Goal: Task Accomplishment & Management: Manage account settings

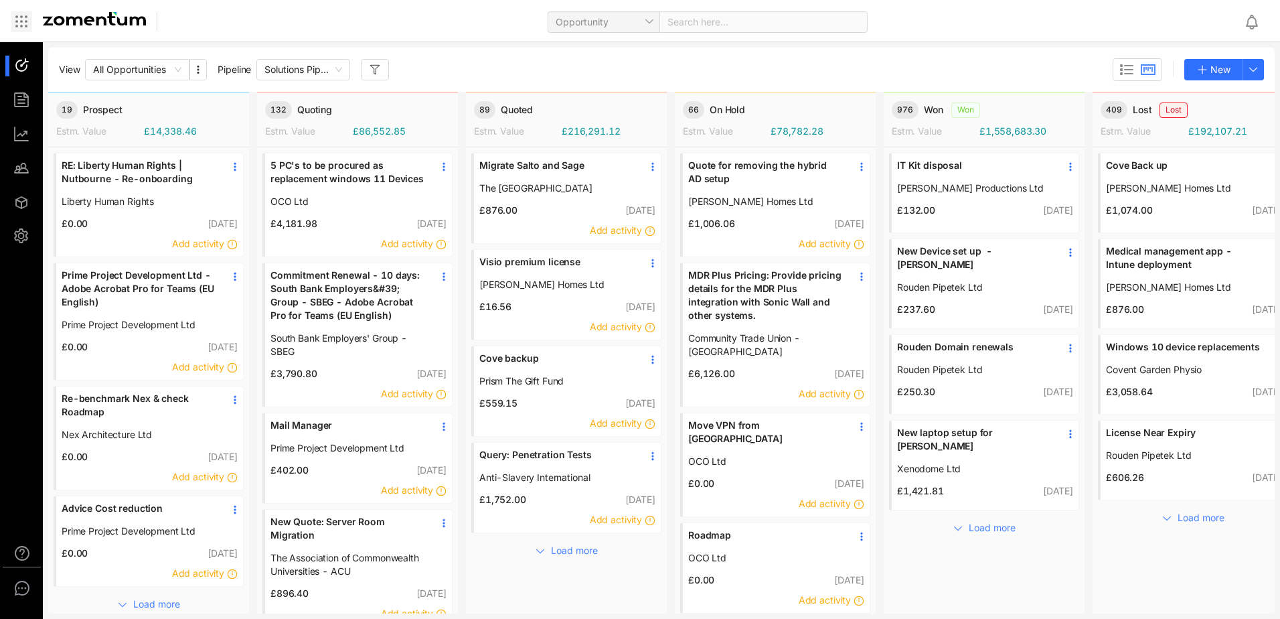
click at [18, 23] on icon at bounding box center [21, 21] width 16 height 16
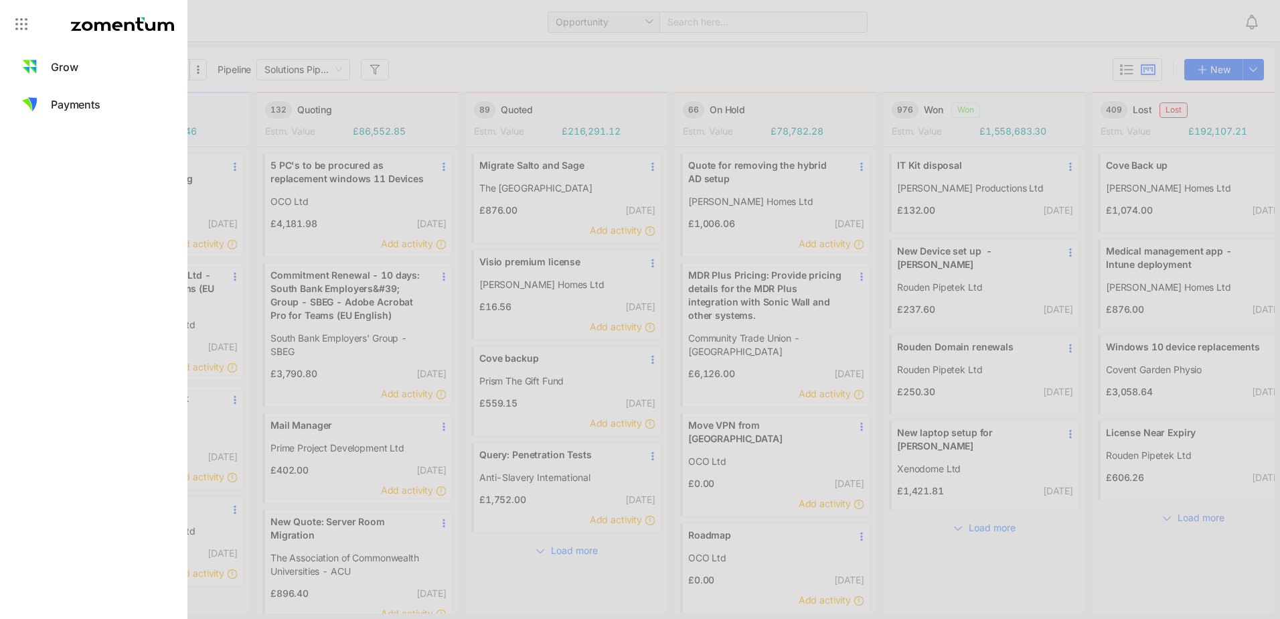
drag, startPoint x: 599, startPoint y: 23, endPoint x: 173, endPoint y: 21, distance: 425.8
click at [599, 22] on div at bounding box center [640, 309] width 1280 height 619
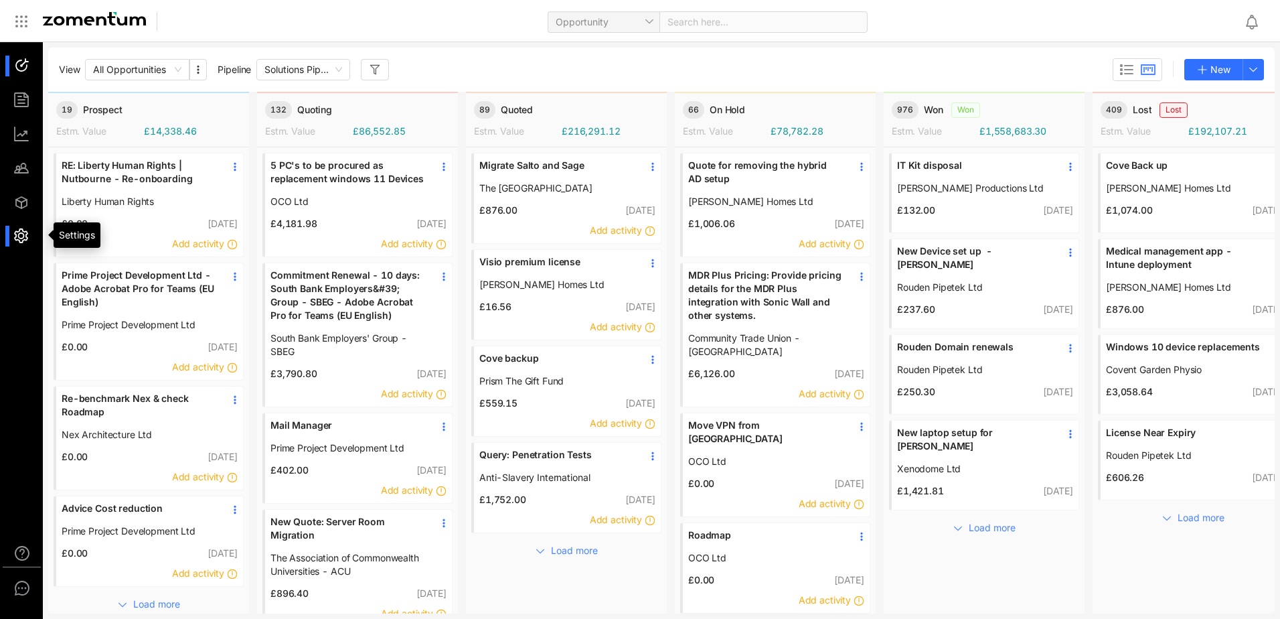
click at [18, 233] on div at bounding box center [27, 236] width 29 height 21
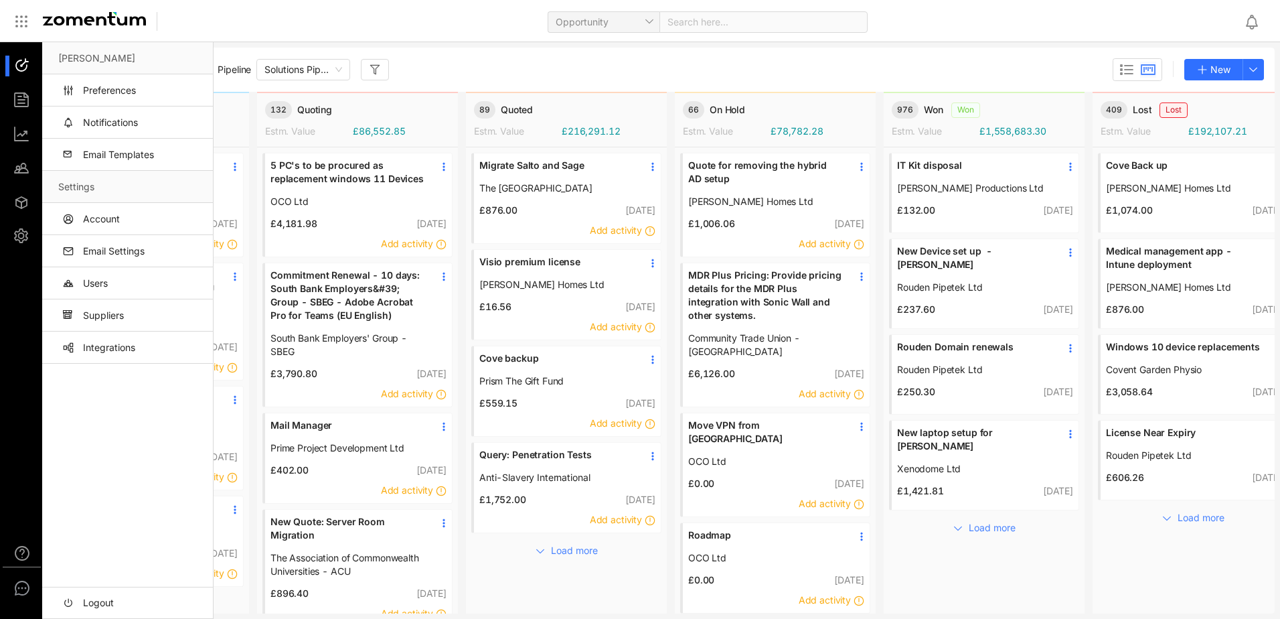
click at [121, 490] on div "Kamreshan Moonsamy Preferences Notifications Email Templates Settings Account E…" at bounding box center [127, 330] width 171 height 576
click at [110, 87] on link "Preferences" at bounding box center [130, 90] width 144 height 32
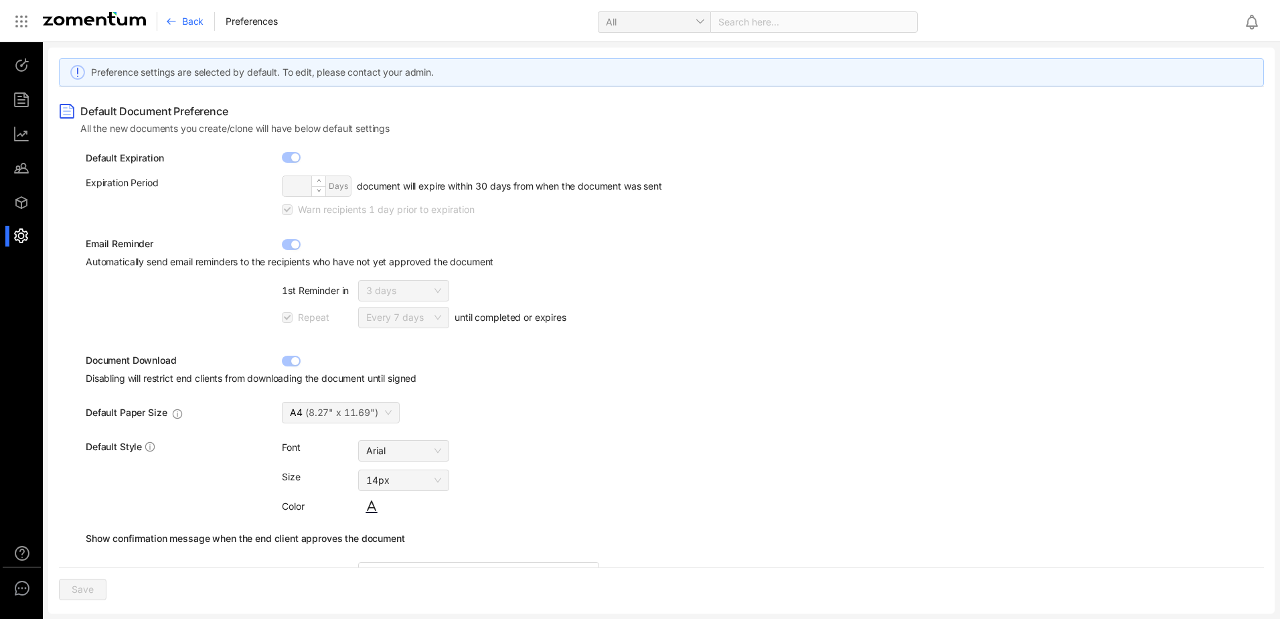
click at [14, 251] on ul at bounding box center [22, 151] width 44 height 218
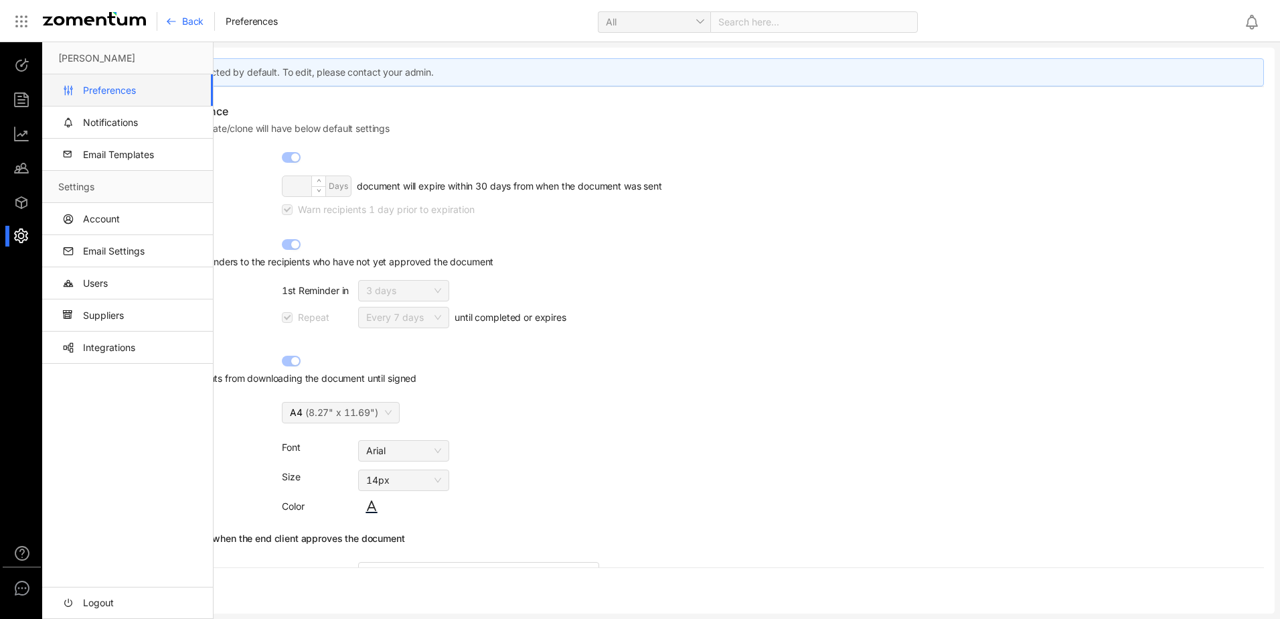
click at [17, 242] on div at bounding box center [27, 236] width 29 height 21
click at [117, 245] on link "Email Settings" at bounding box center [130, 251] width 144 height 32
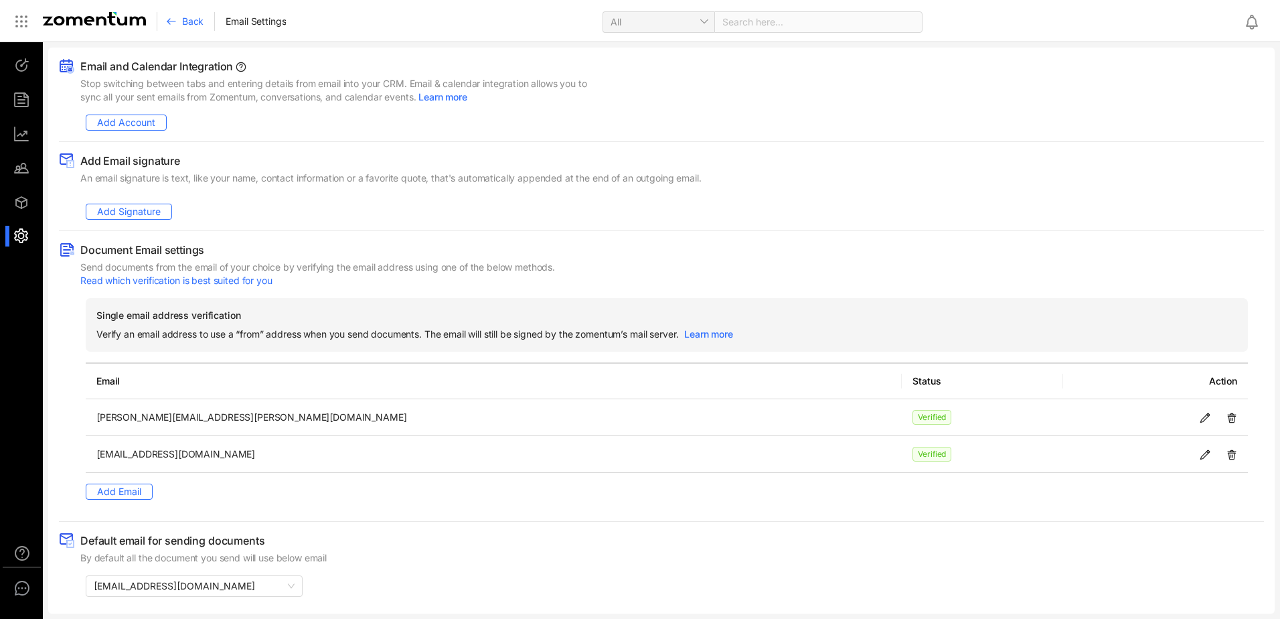
scroll to position [5, 0]
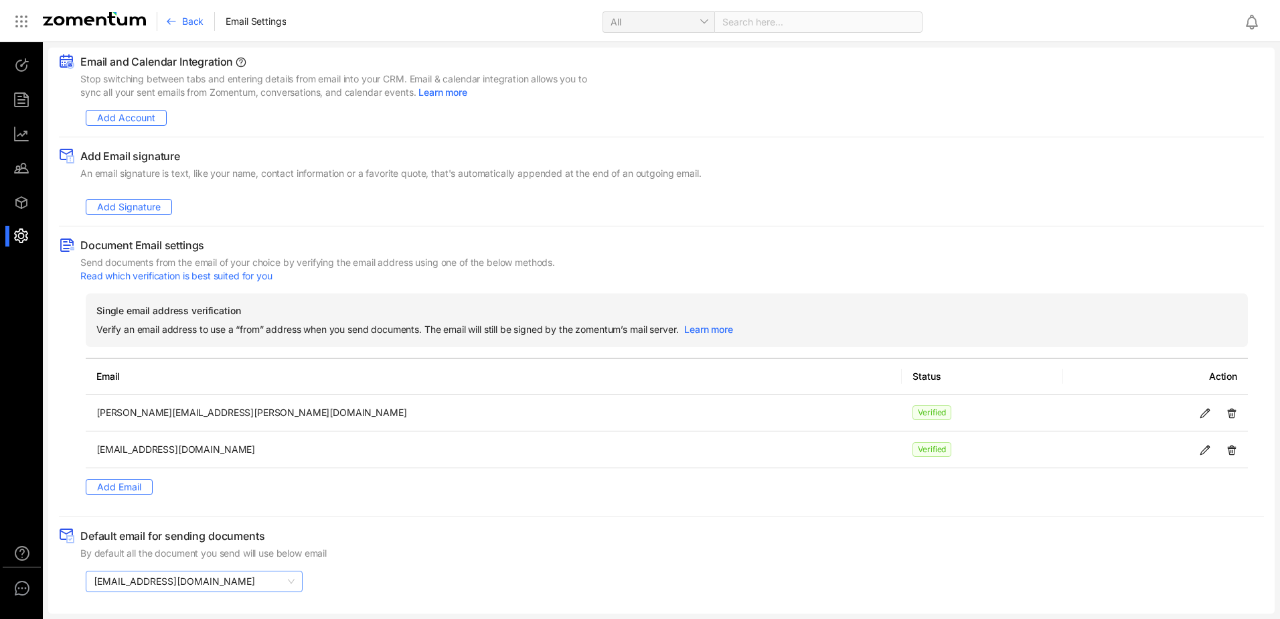
click at [133, 580] on span "[EMAIL_ADDRESS][DOMAIN_NAME]" at bounding box center [194, 581] width 201 height 20
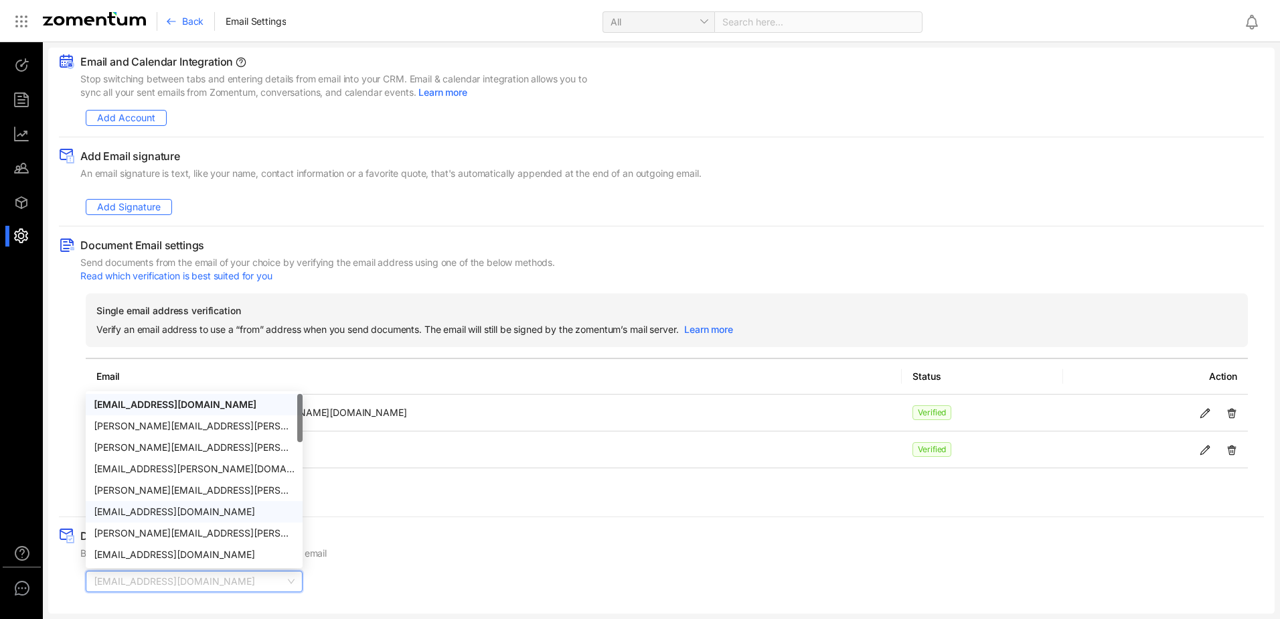
scroll to position [64, 0]
click at [478, 536] on div "Default email for sending documents By default all the document you send will u…" at bounding box center [661, 544] width 1205 height 32
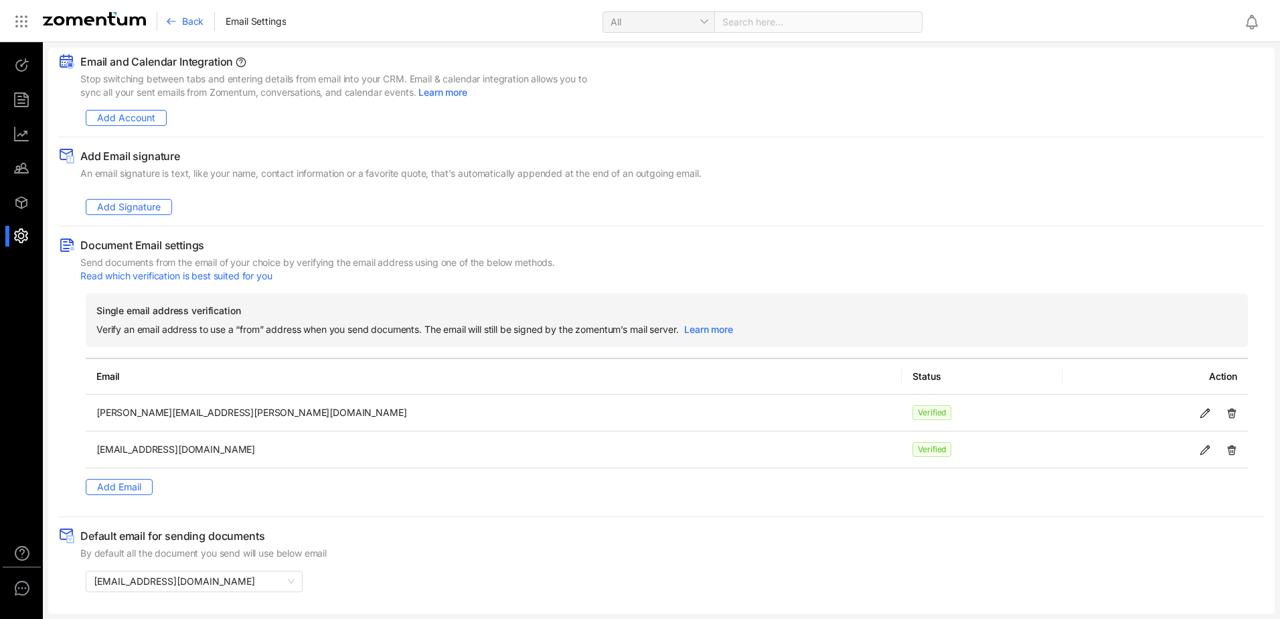
scroll to position [0, 0]
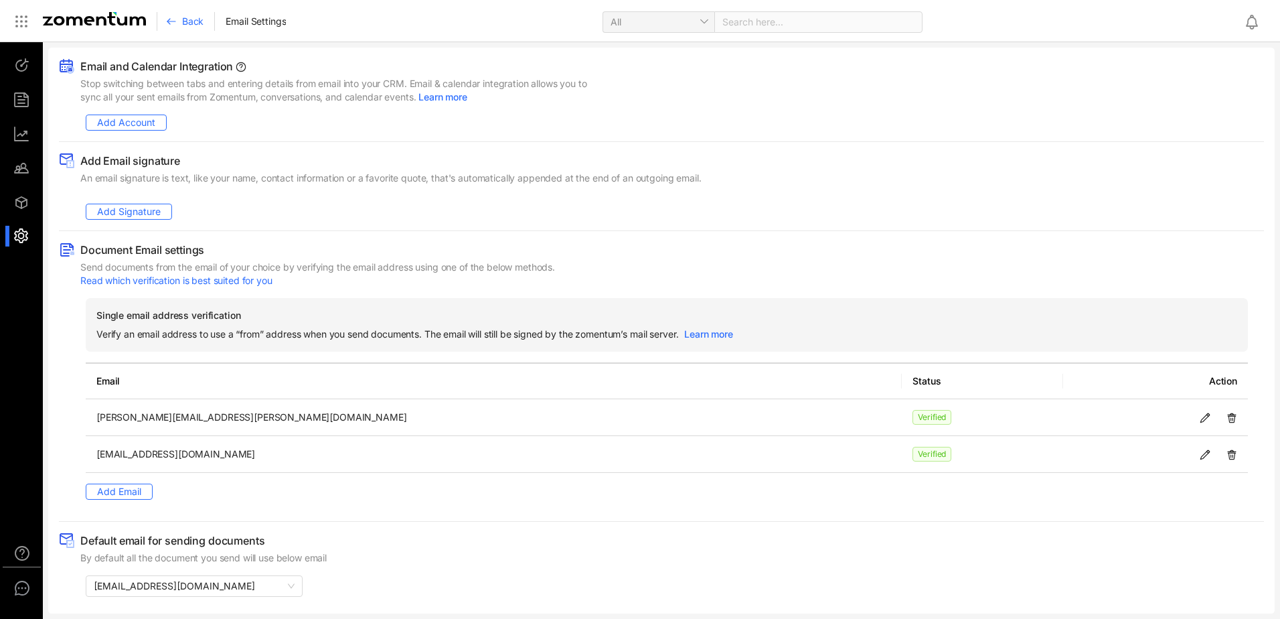
click at [175, 21] on use at bounding box center [171, 21] width 8 height 5
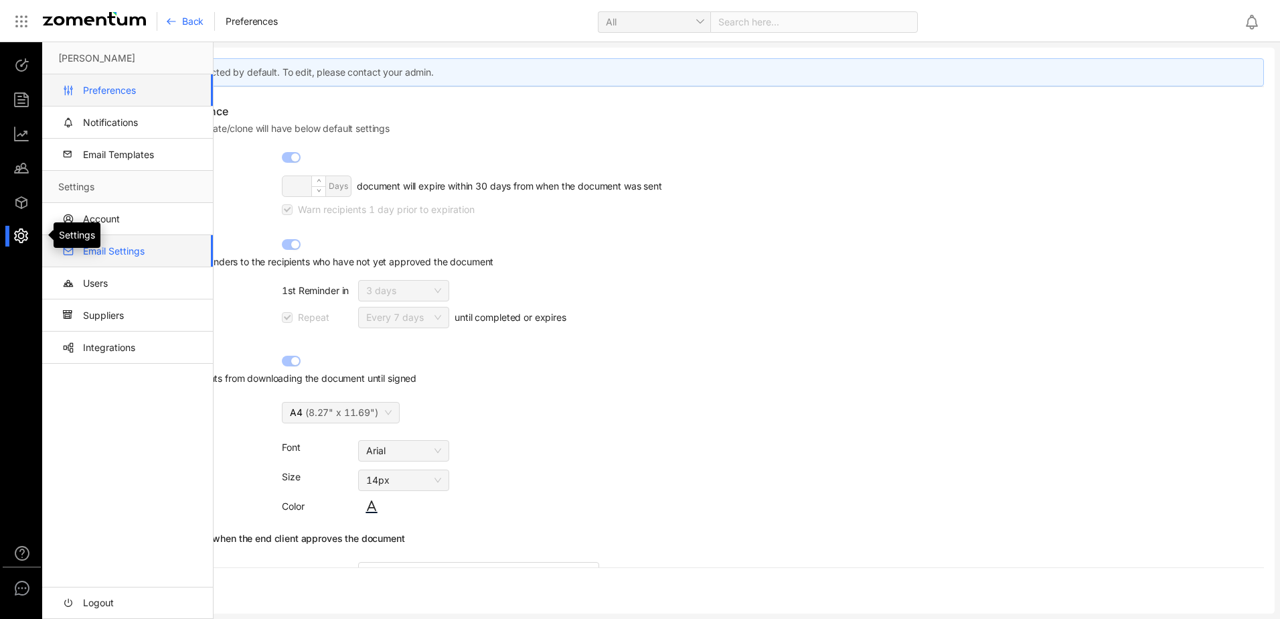
click at [25, 240] on div at bounding box center [27, 236] width 29 height 21
click at [106, 253] on link "Email Settings" at bounding box center [130, 251] width 144 height 32
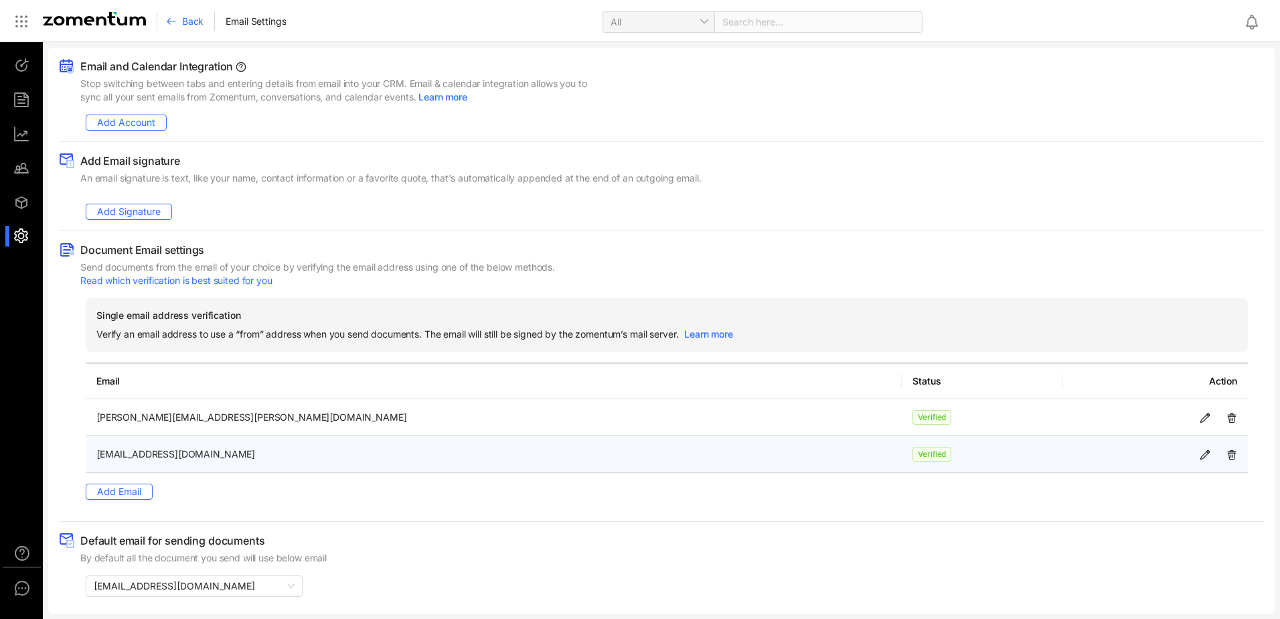
scroll to position [5, 0]
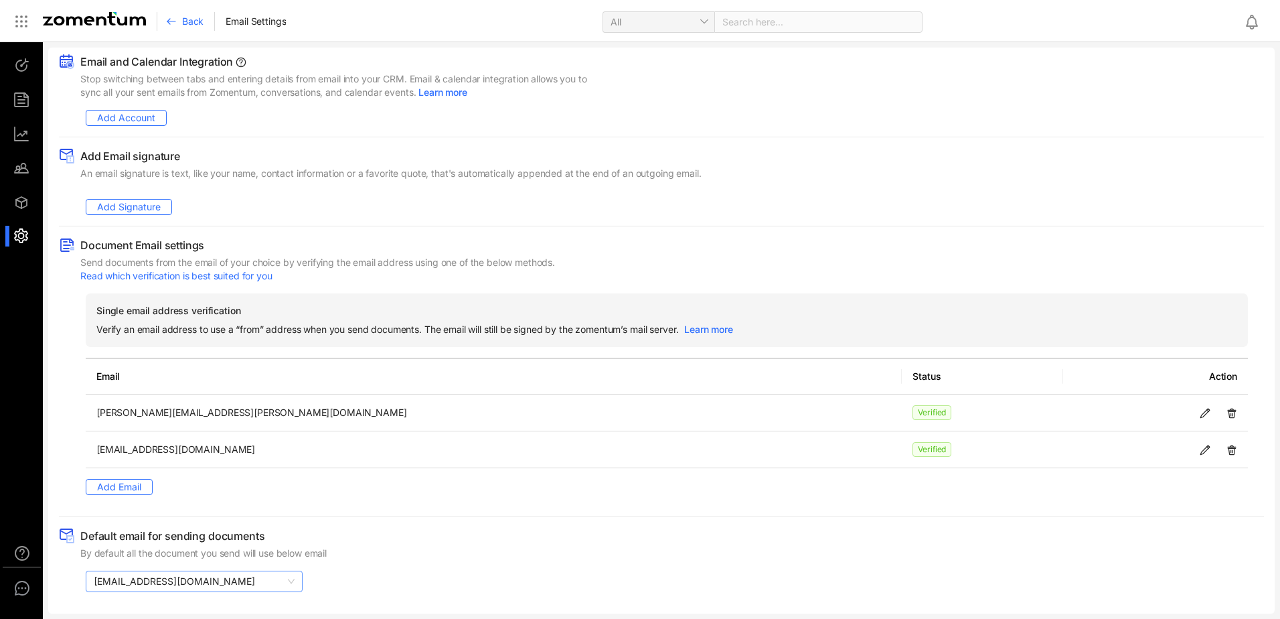
click at [175, 576] on span "[EMAIL_ADDRESS][DOMAIN_NAME]" at bounding box center [194, 581] width 201 height 20
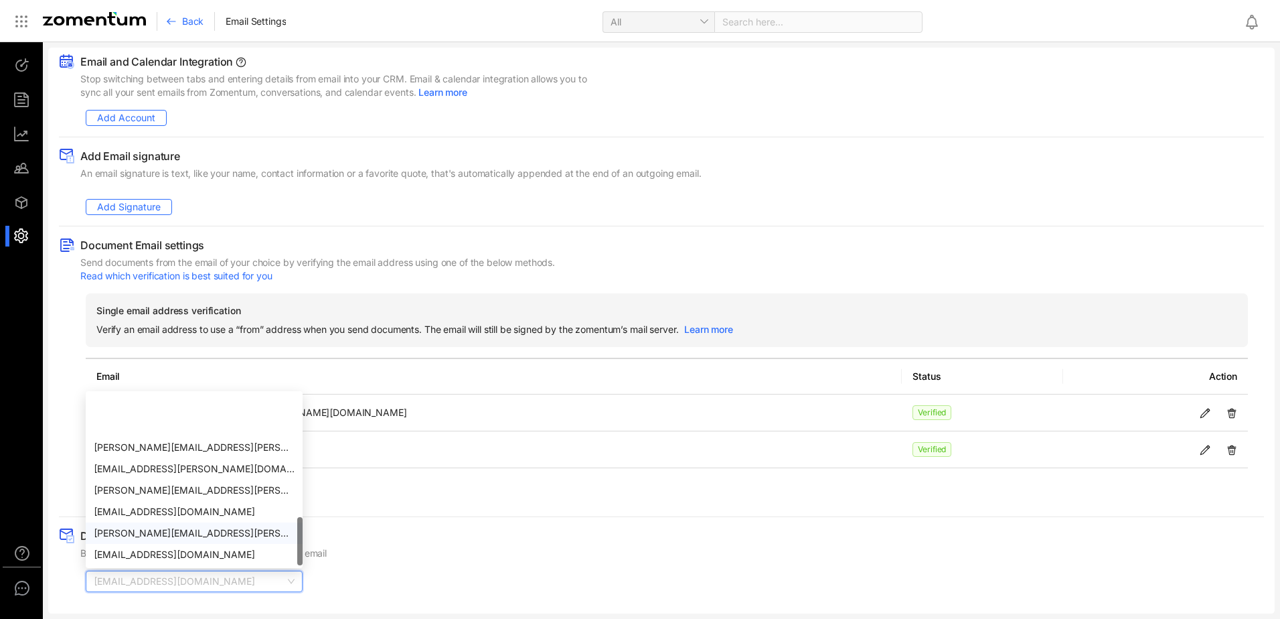
scroll to position [64, 0]
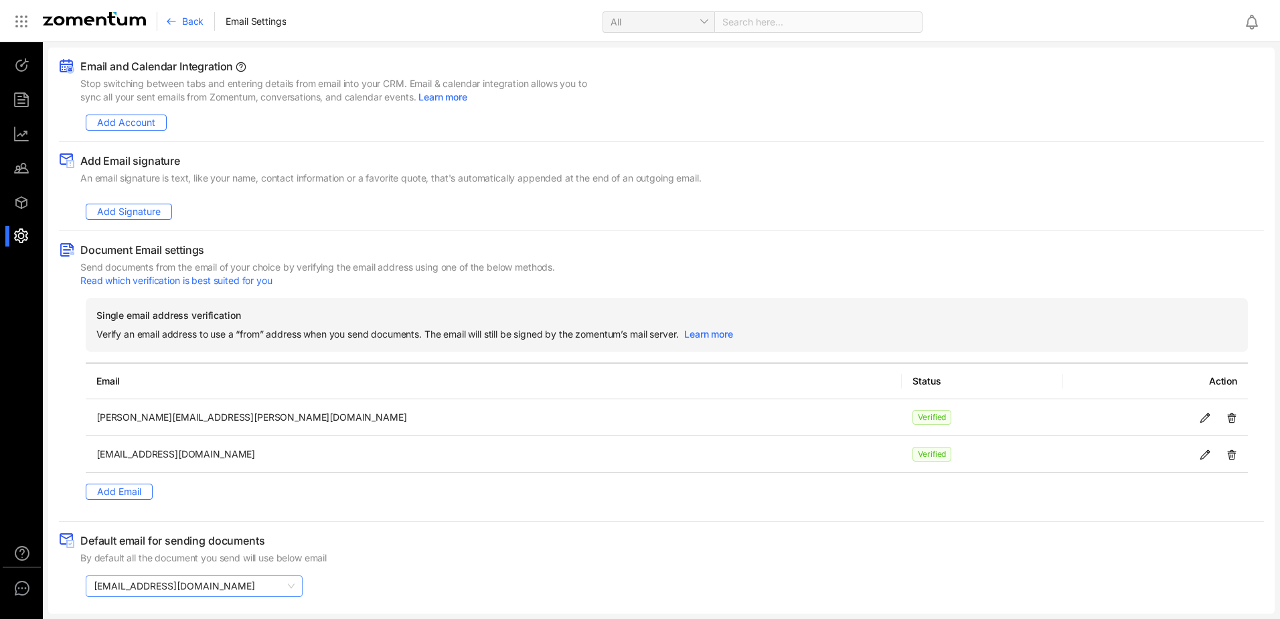
click at [209, 592] on span "[EMAIL_ADDRESS][DOMAIN_NAME]" at bounding box center [194, 586] width 201 height 20
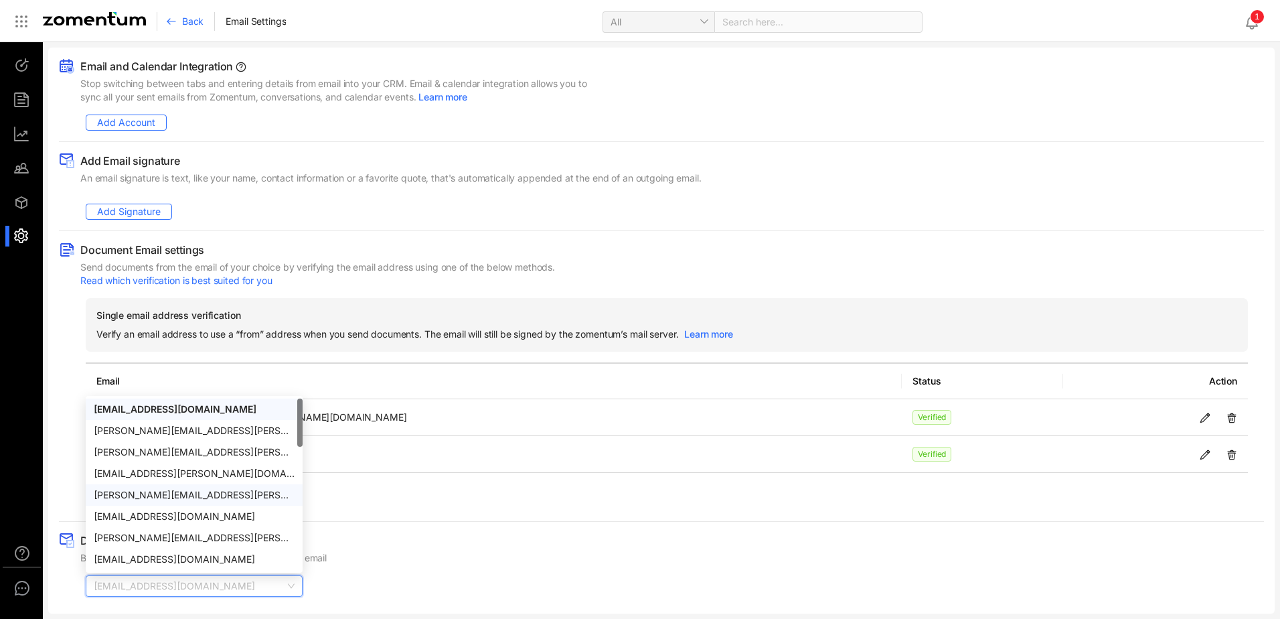
scroll to position [64, 0]
